Goal: Obtain resource: Obtain resource

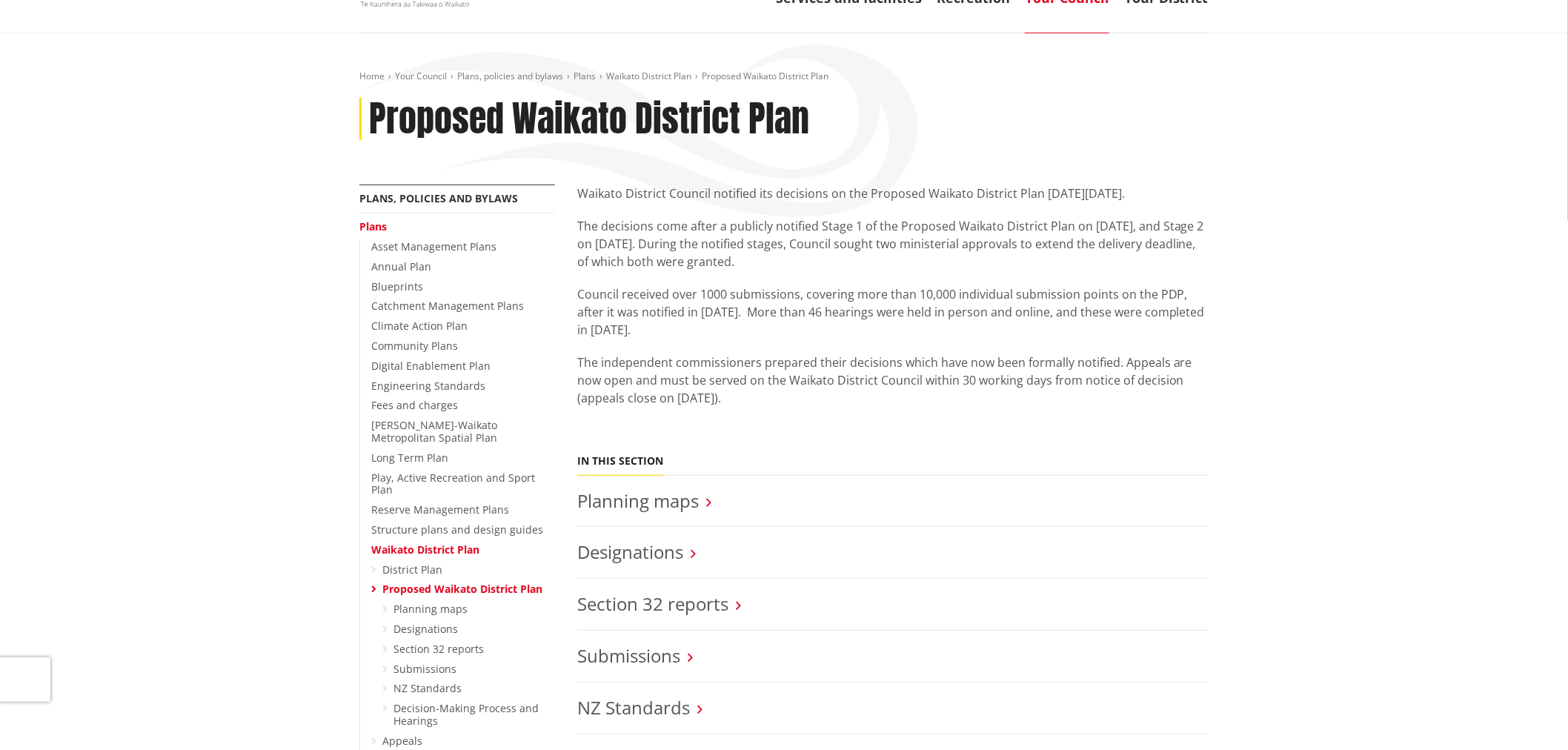
scroll to position [329, 0]
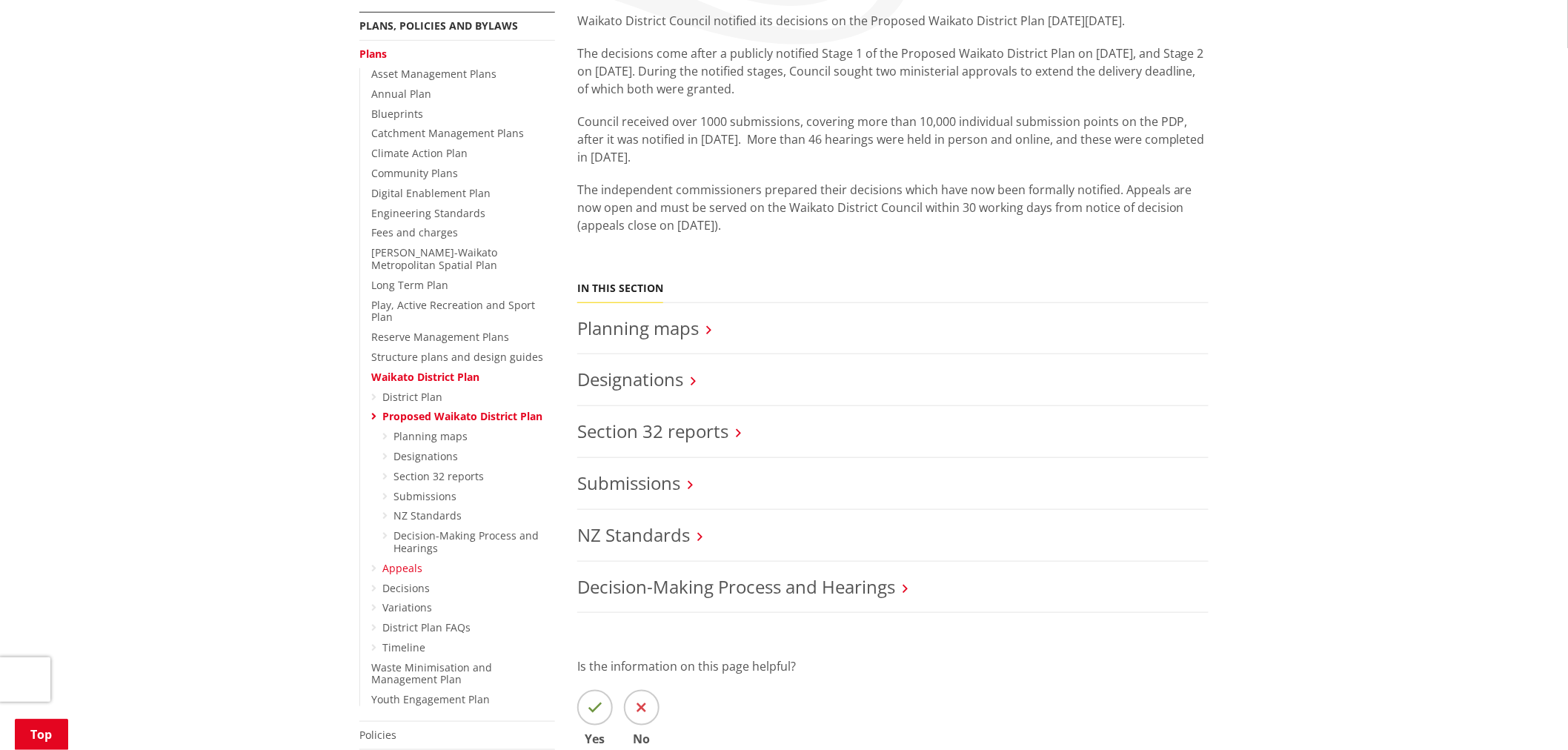
click at [415, 561] on link "Appeals" at bounding box center [402, 568] width 40 height 14
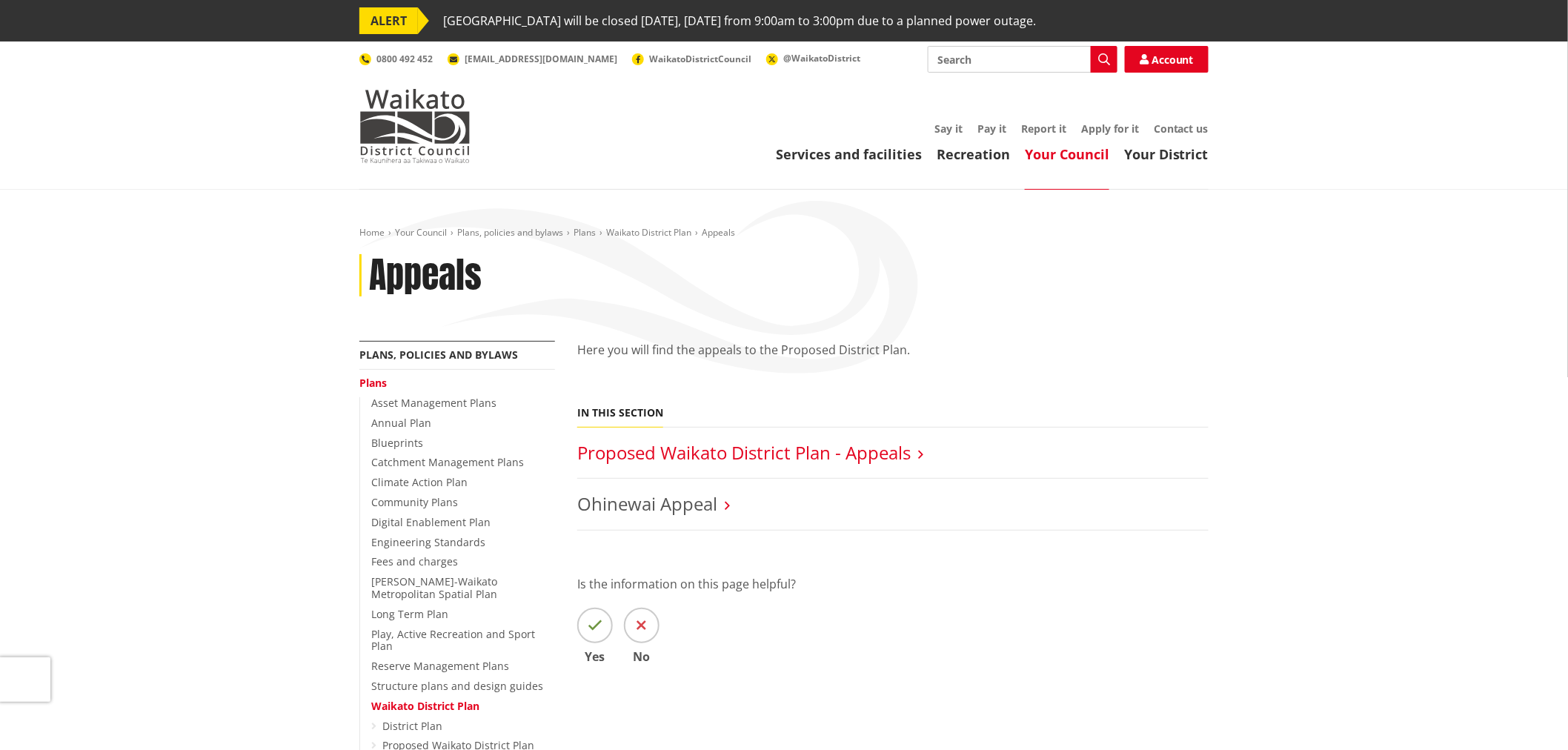
click at [741, 449] on link "Proposed Waikato District Plan - Appeals" at bounding box center [744, 452] width 333 height 24
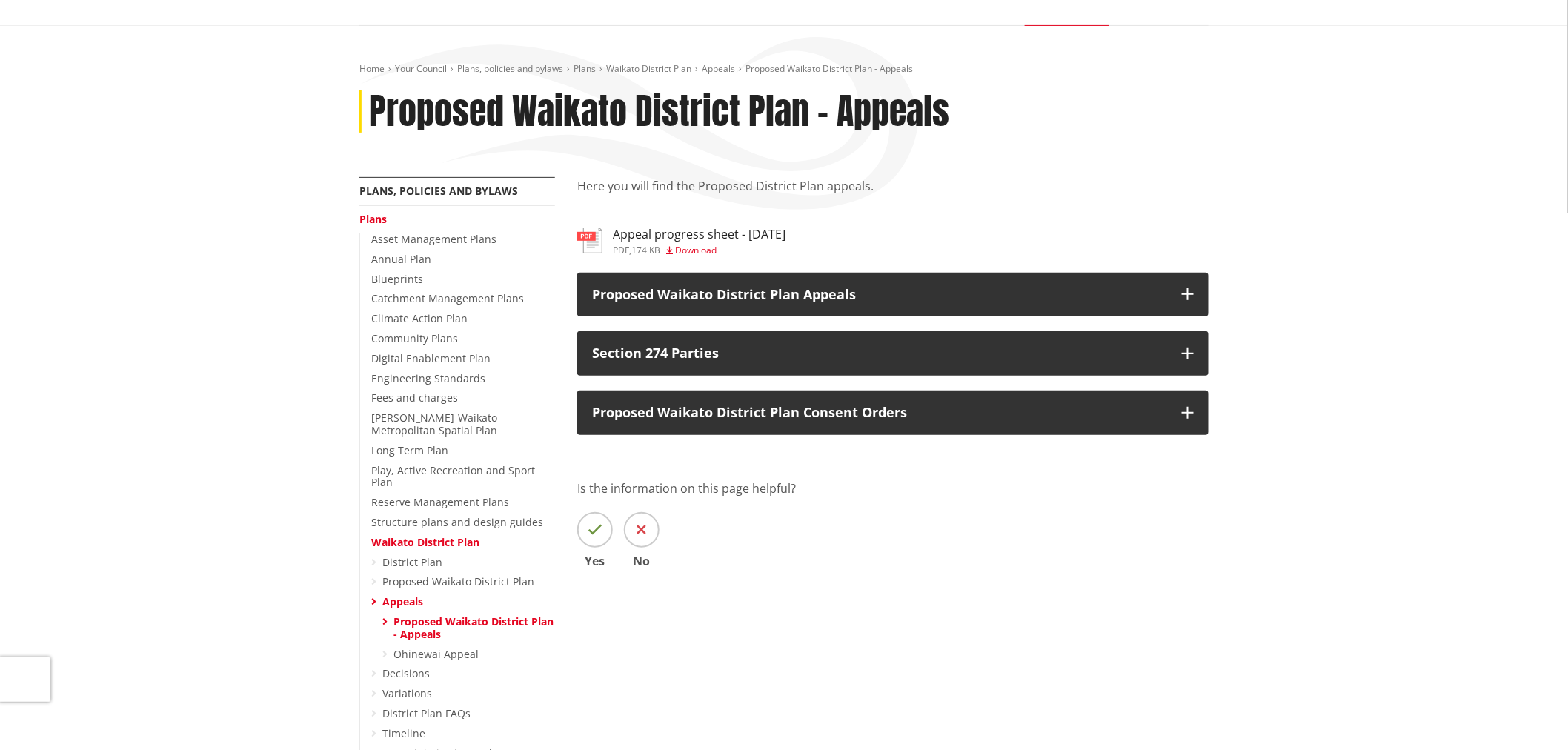
scroll to position [164, 0]
click at [682, 245] on span "Download" at bounding box center [695, 249] width 41 height 13
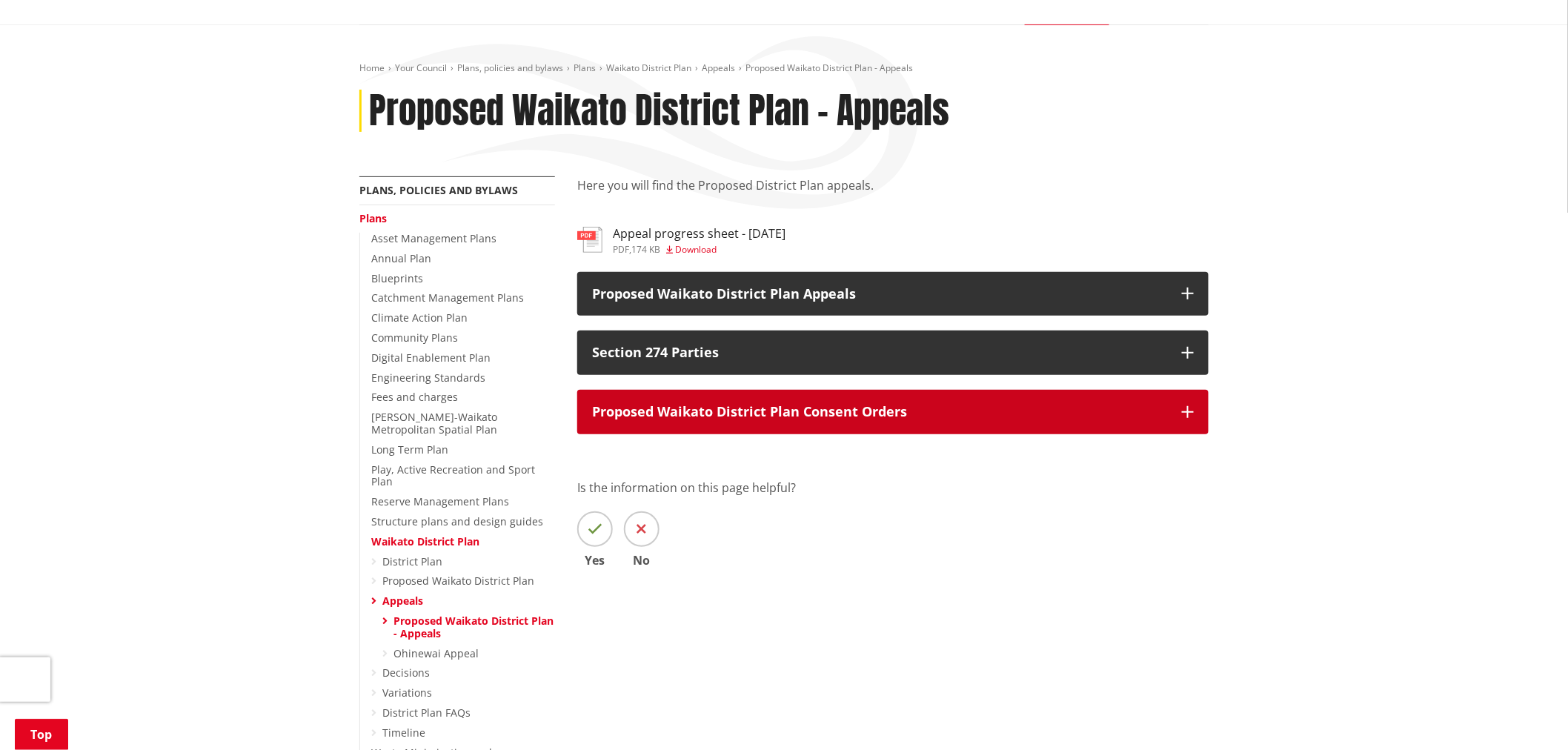
click at [769, 428] on button "Proposed Waikato District Plan Consent Orders" at bounding box center [892, 411] width 631 height 45
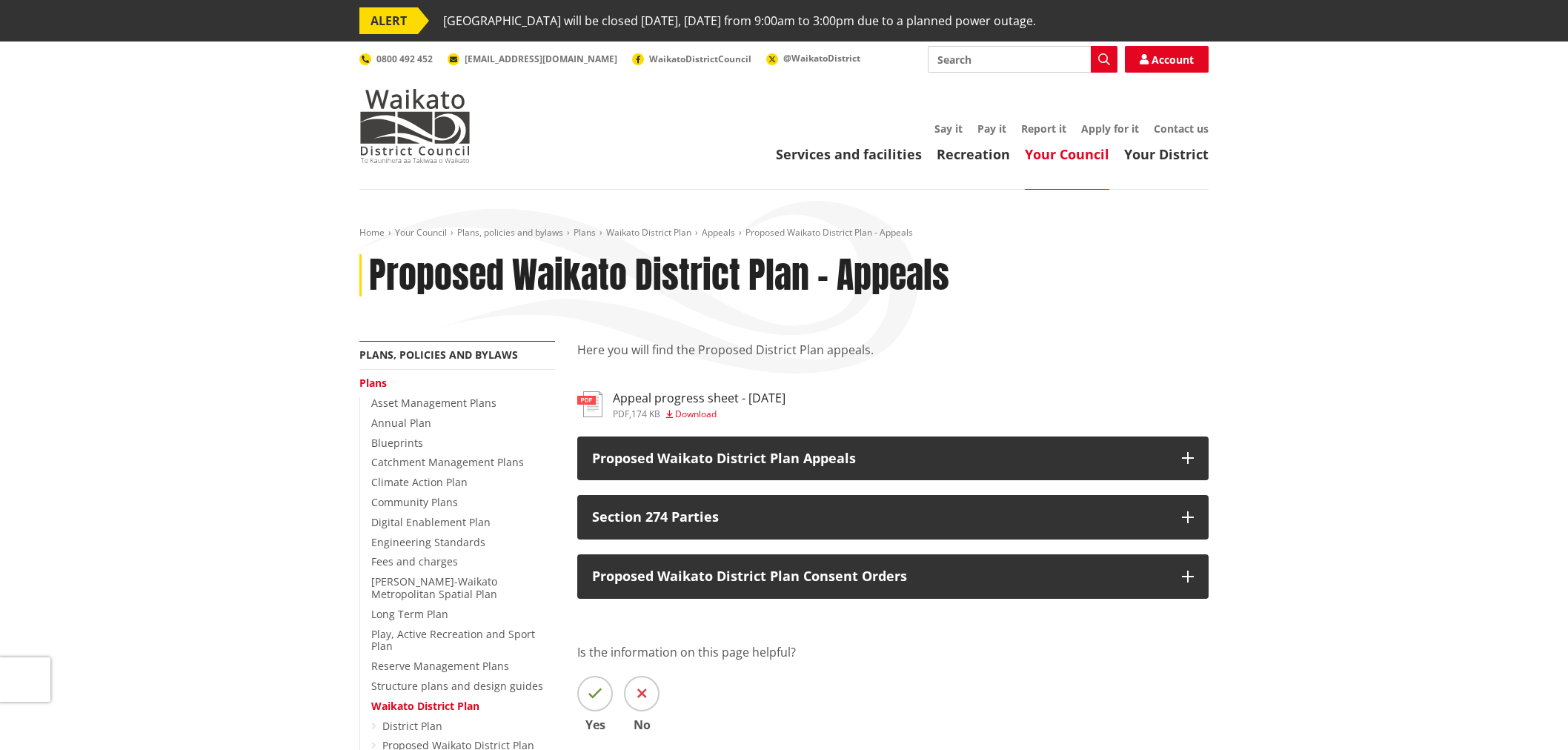
scroll to position [164, 0]
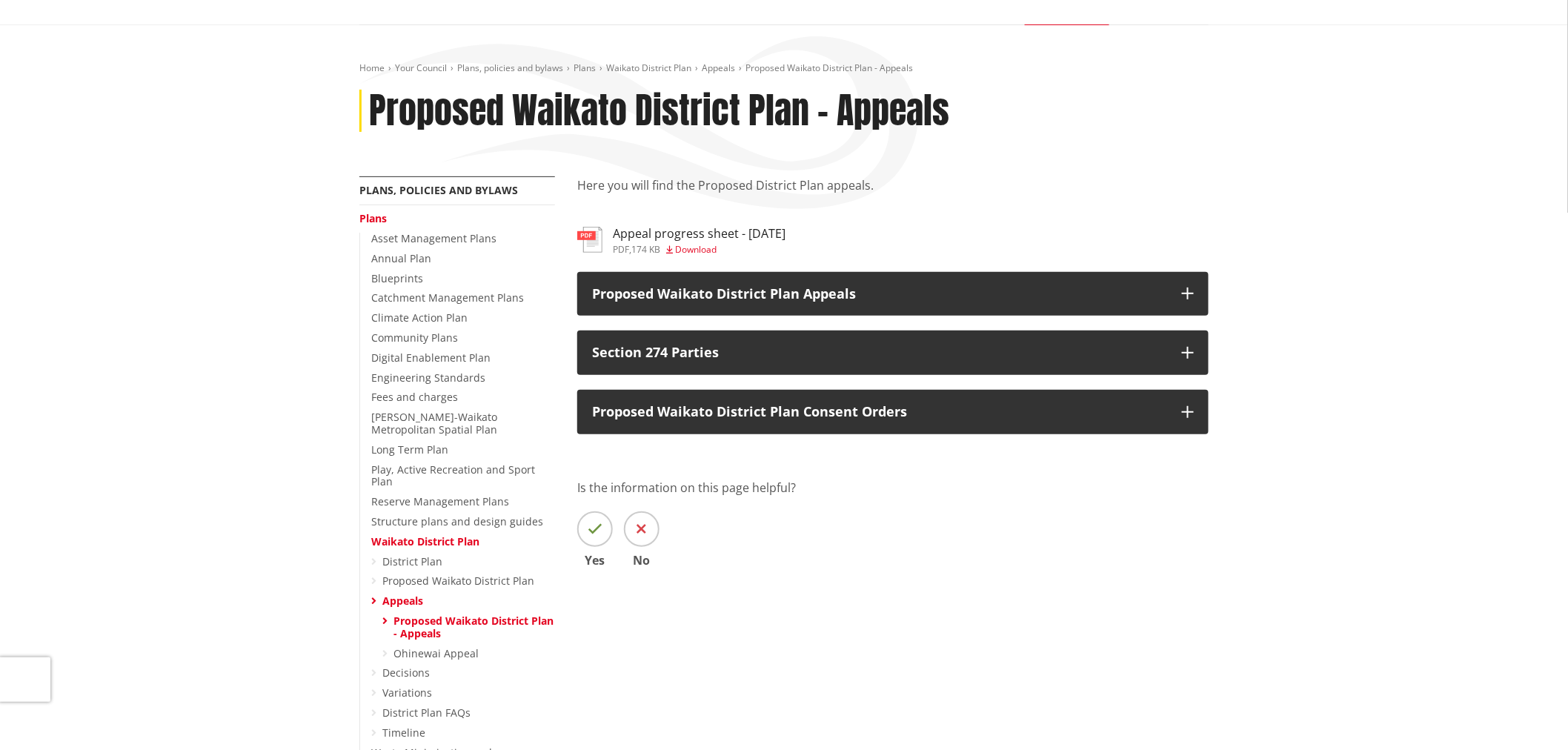
click at [1347, 305] on div "Home Your Council Plans, policies and bylaws Plans Waikato District Plan Appeal…" at bounding box center [784, 534] width 1568 height 1018
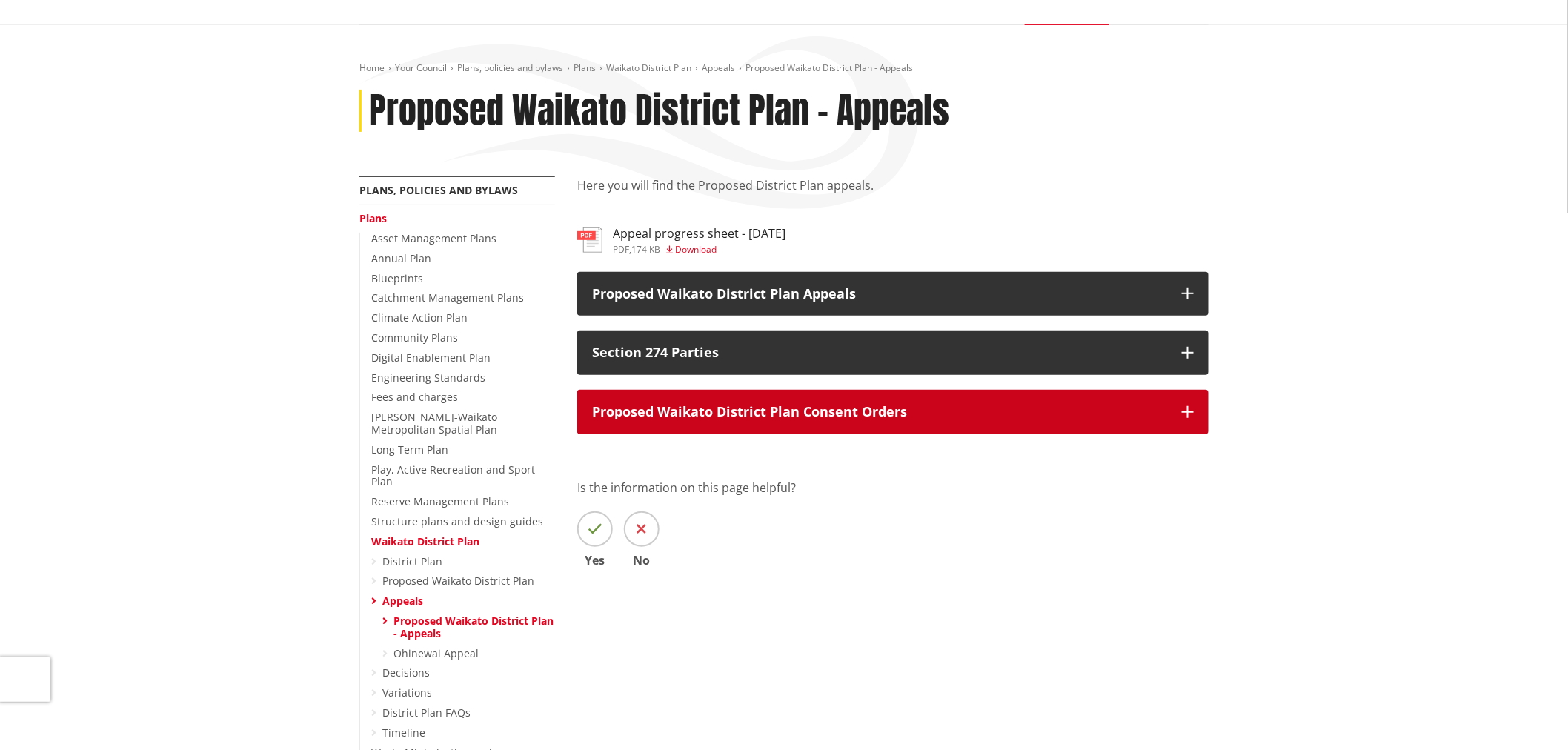
click at [767, 425] on button "Proposed Waikato District Plan Consent Orders" at bounding box center [892, 411] width 631 height 45
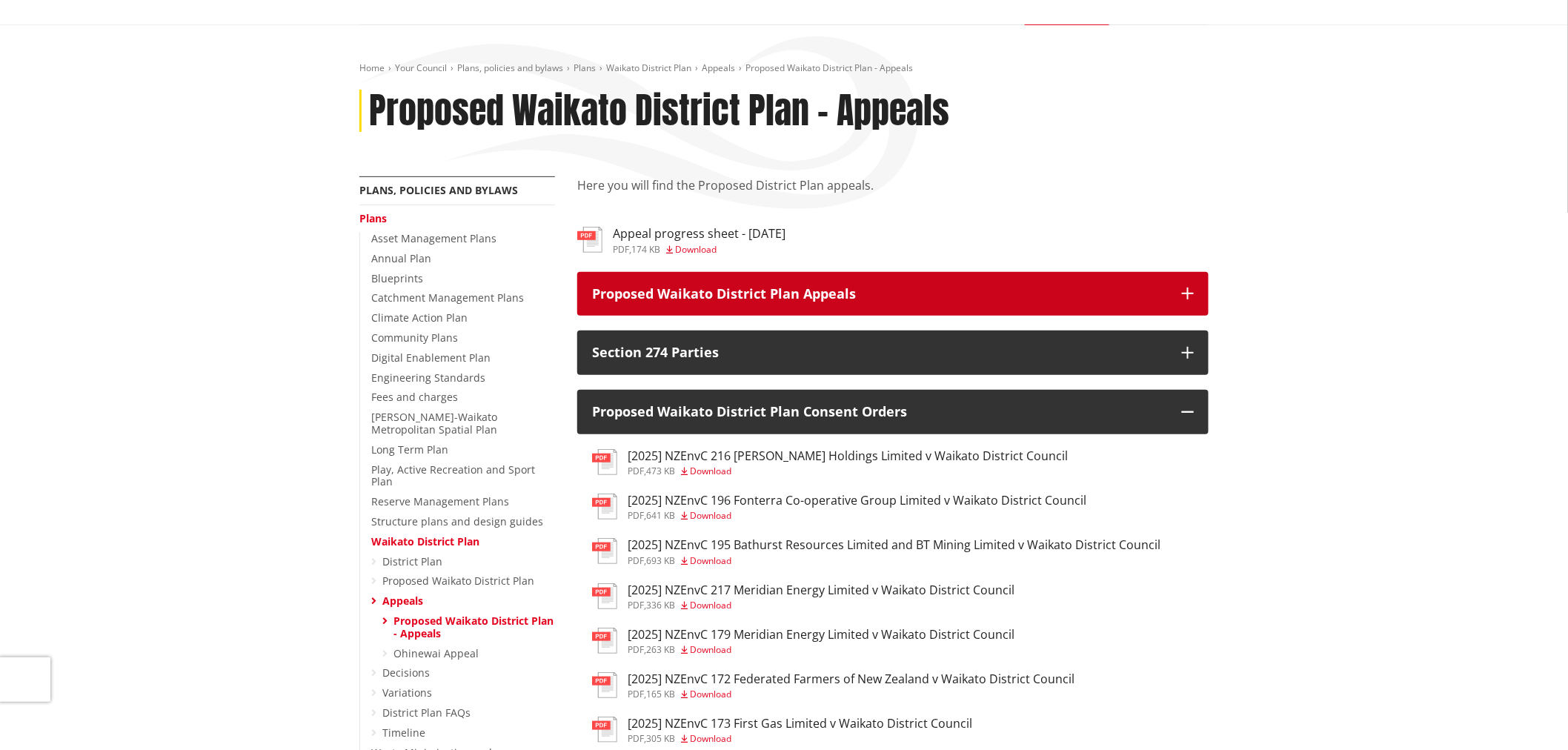
click at [694, 289] on p "Proposed Waikato District Plan Appeals" at bounding box center [879, 294] width 575 height 15
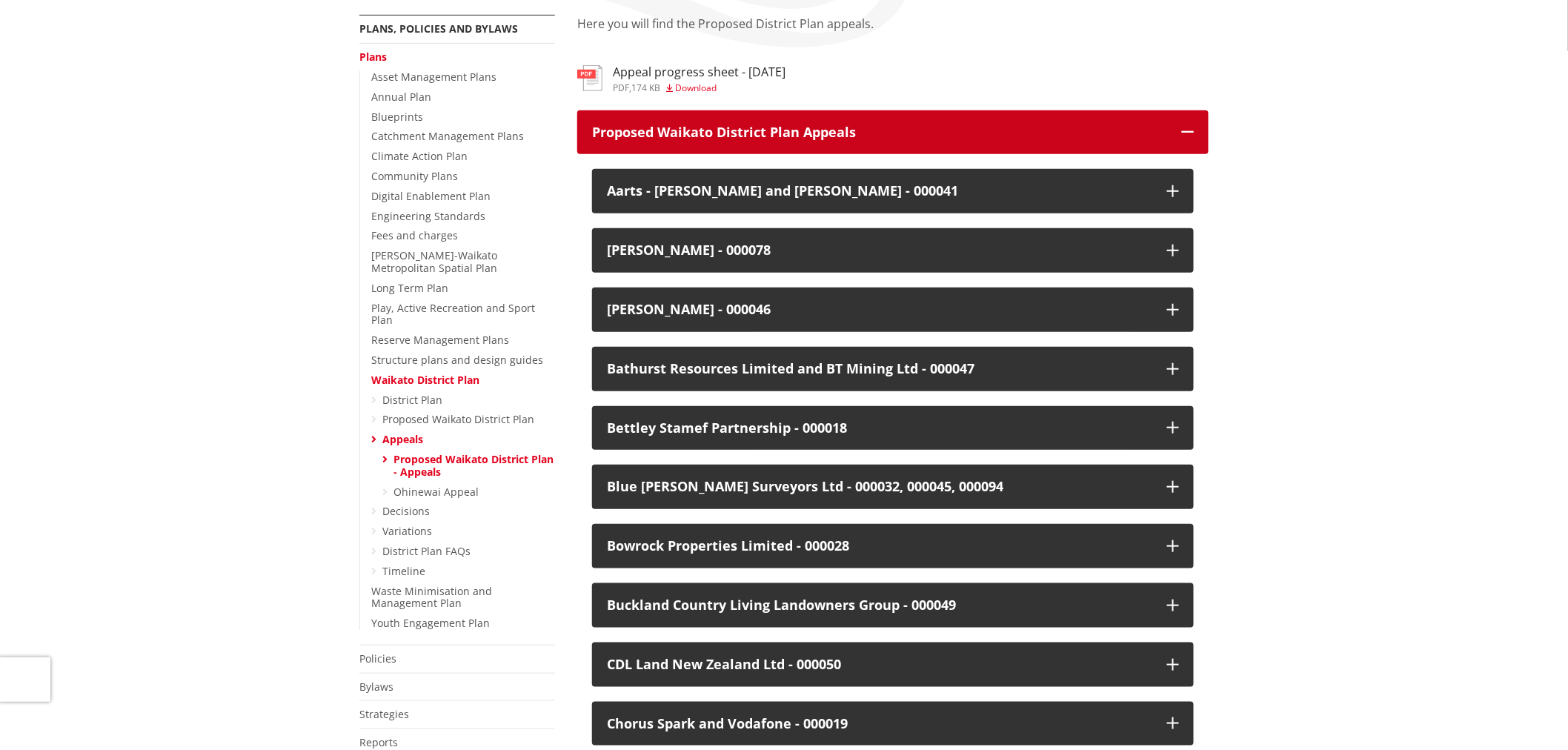
scroll to position [493, 0]
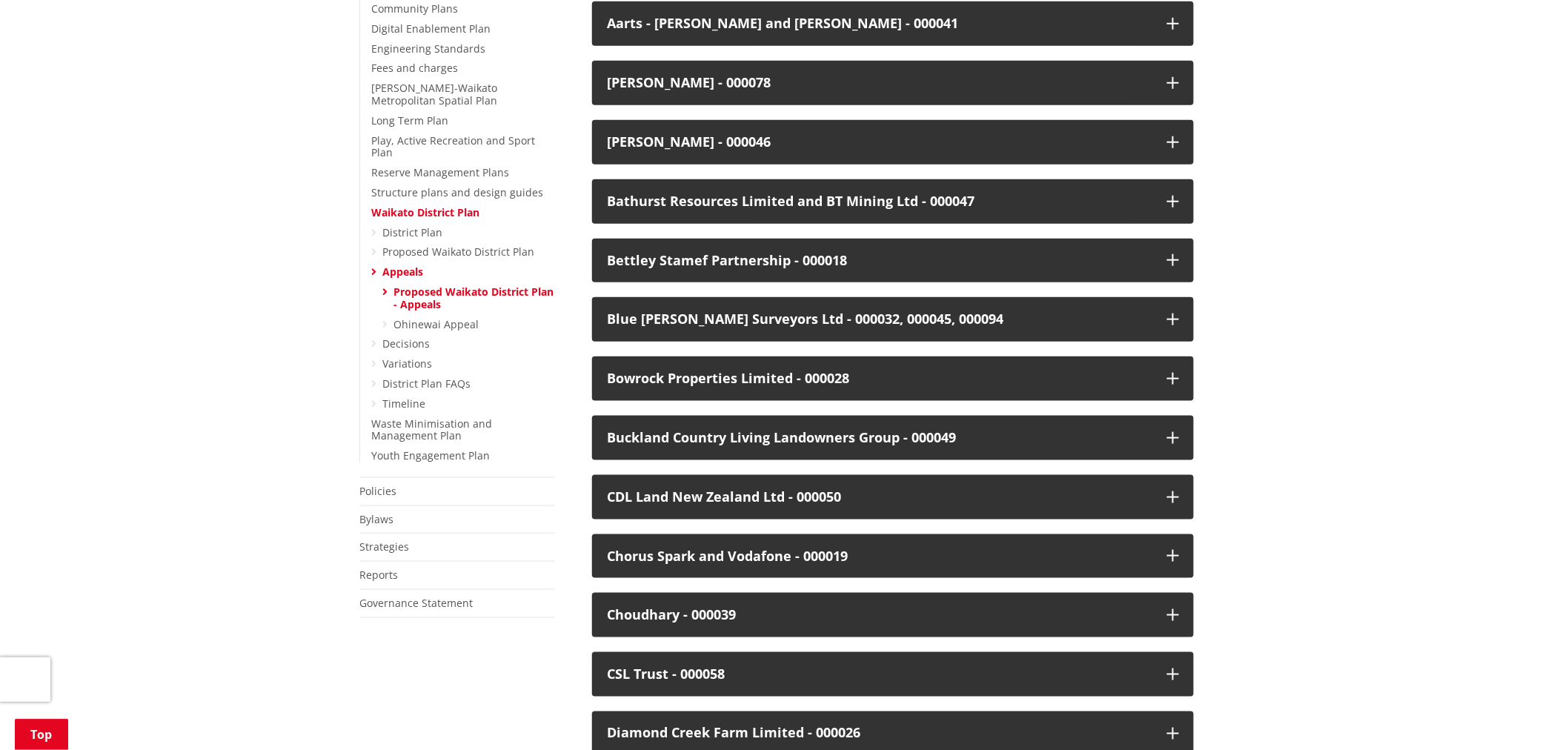
click at [375, 399] on icon at bounding box center [374, 404] width 5 height 10
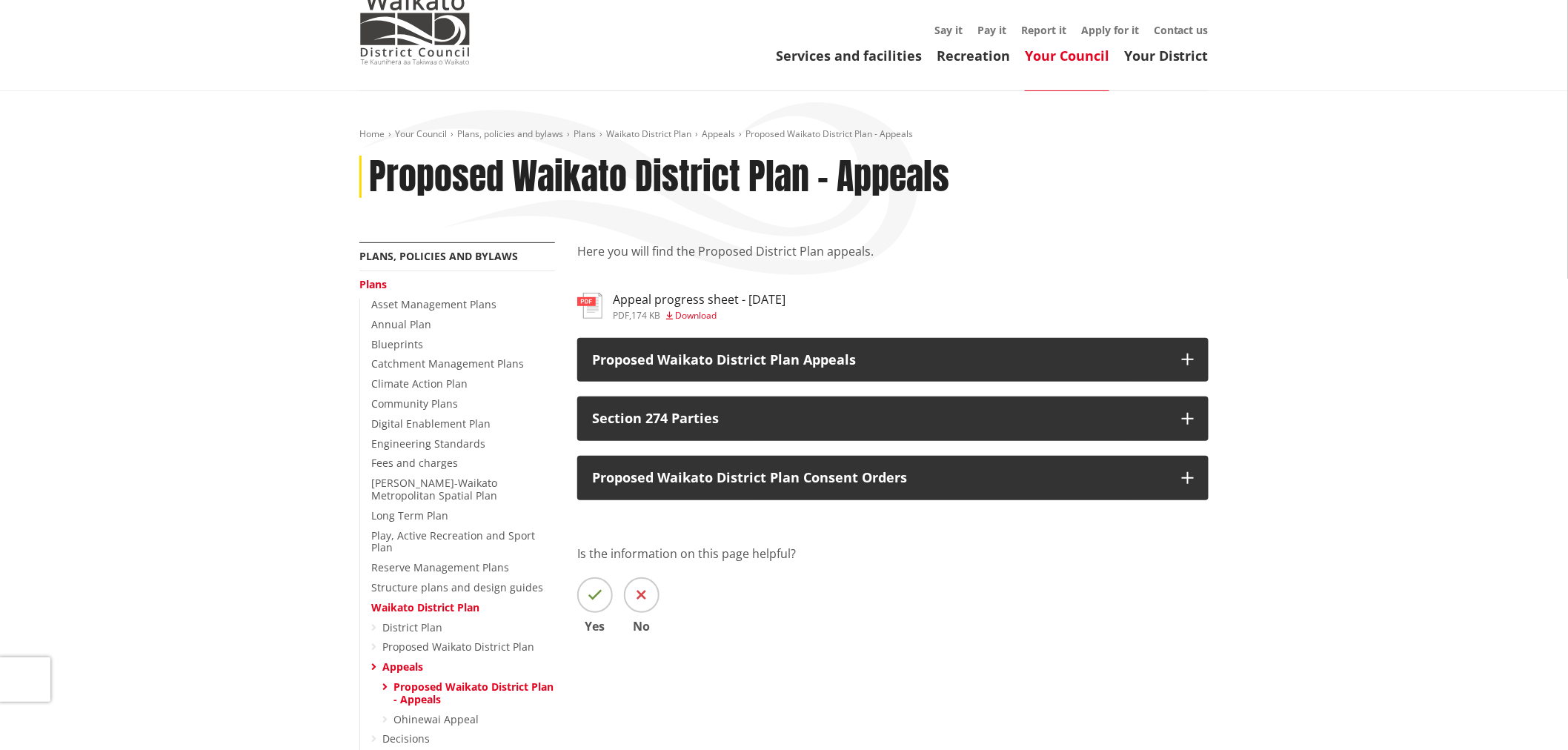
scroll to position [246, 0]
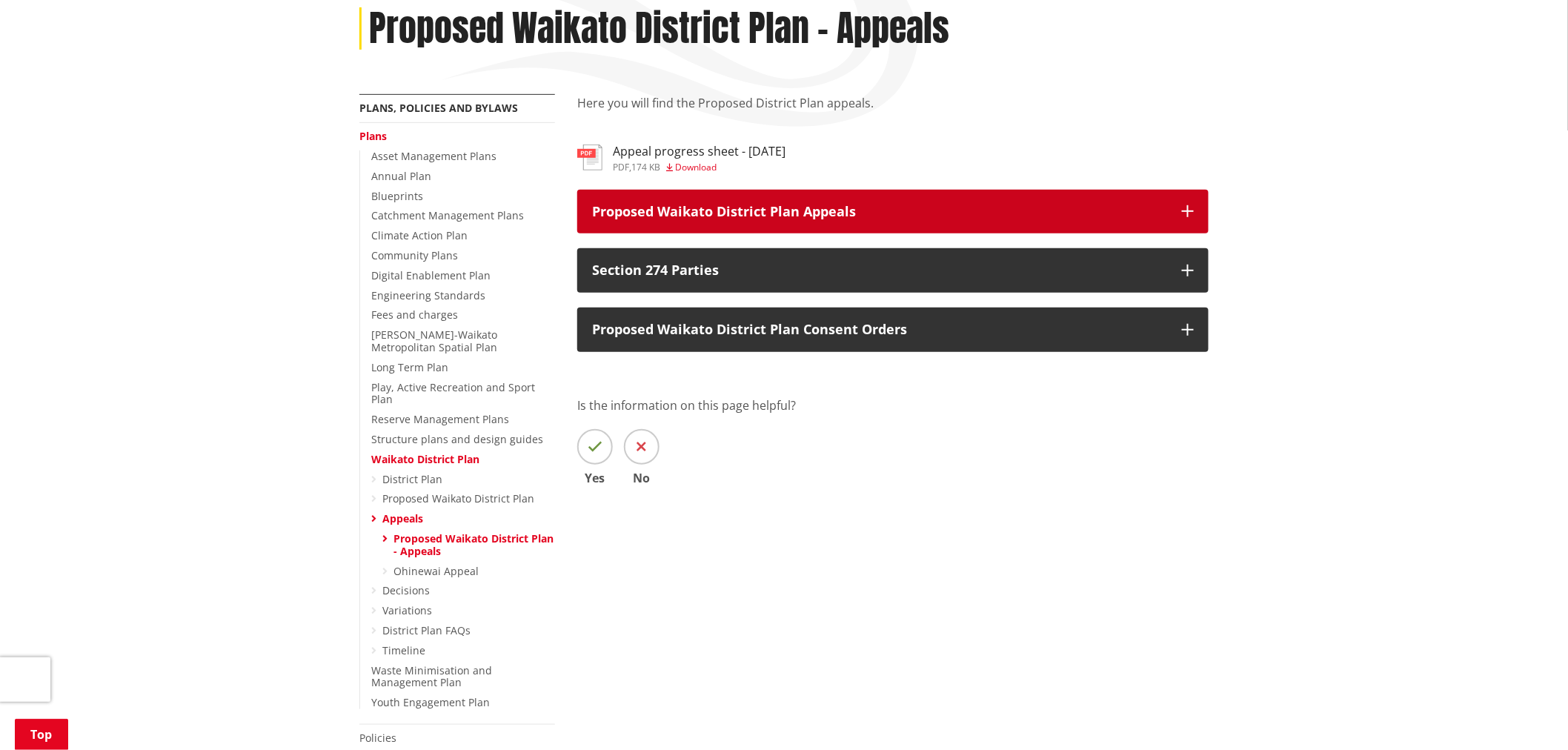
click at [734, 230] on button "Proposed Waikato District Plan Appeals" at bounding box center [892, 212] width 631 height 45
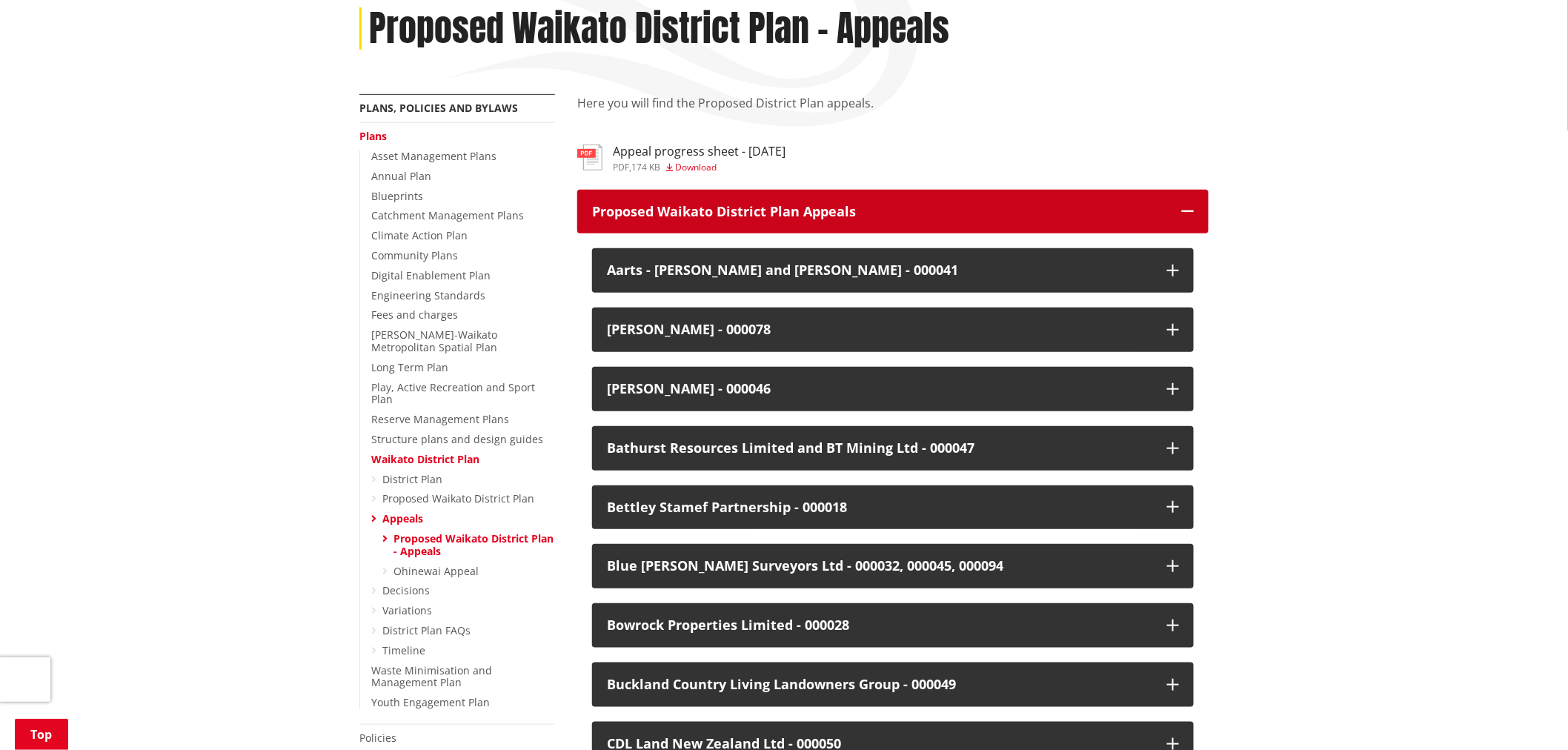
click at [734, 230] on button "Proposed Waikato District Plan Appeals" at bounding box center [892, 212] width 631 height 45
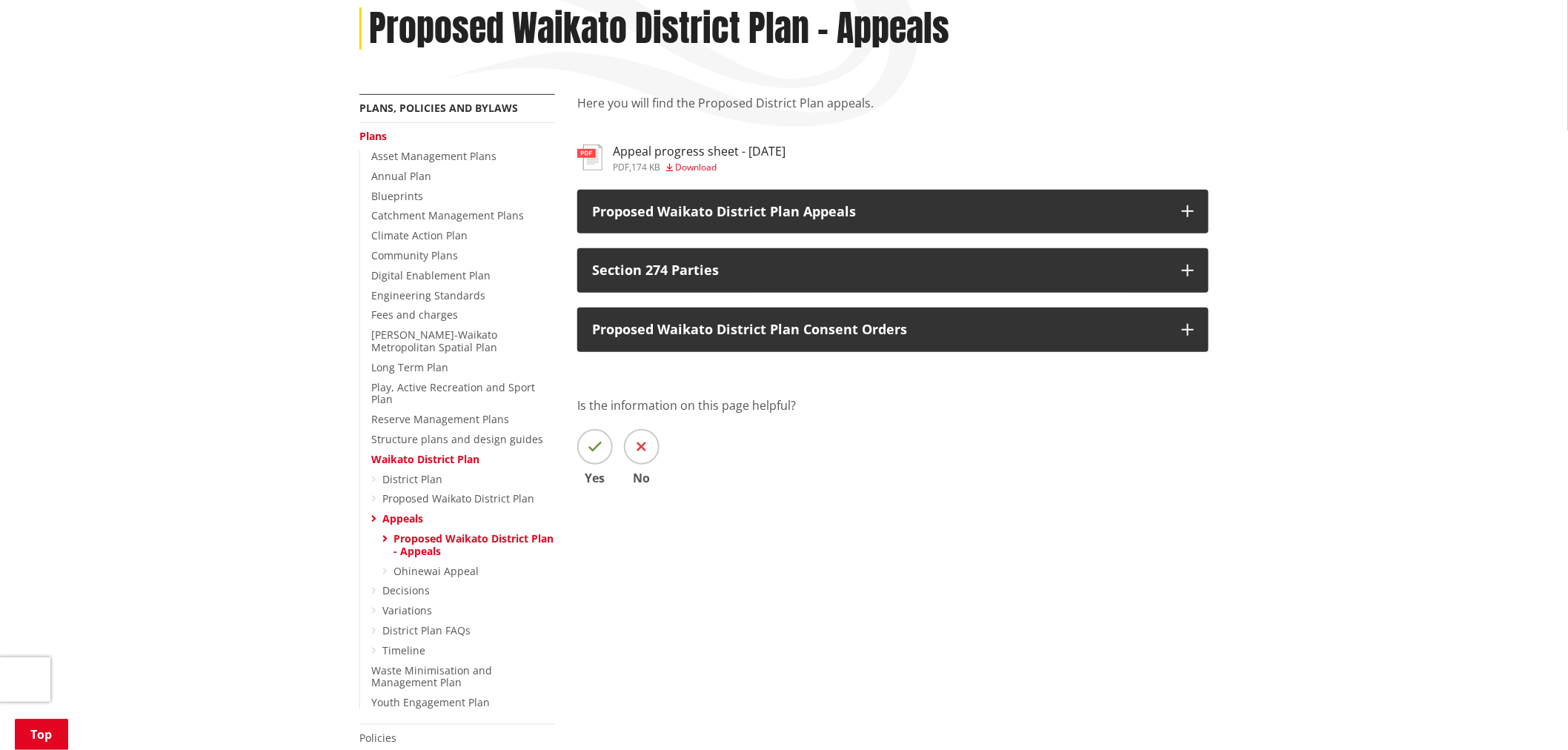
click at [723, 156] on h3 "Appeal progress sheet - [DATE]" at bounding box center [698, 152] width 173 height 14
